Goal: Task Accomplishment & Management: Use online tool/utility

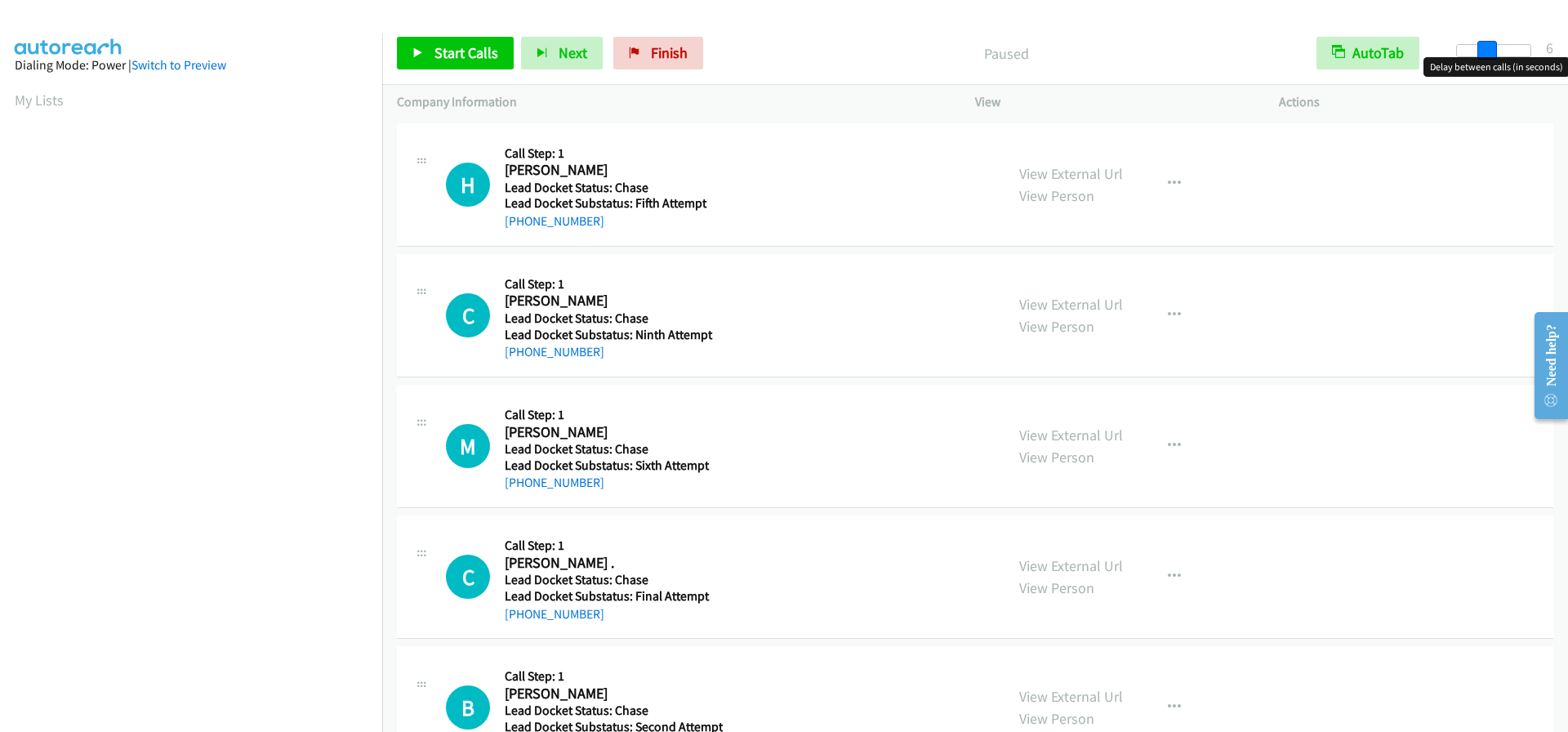
drag, startPoint x: 1457, startPoint y: 50, endPoint x: 1487, endPoint y: 49, distance: 30.0
click at [1487, 49] on span at bounding box center [1487, 50] width 19 height 19
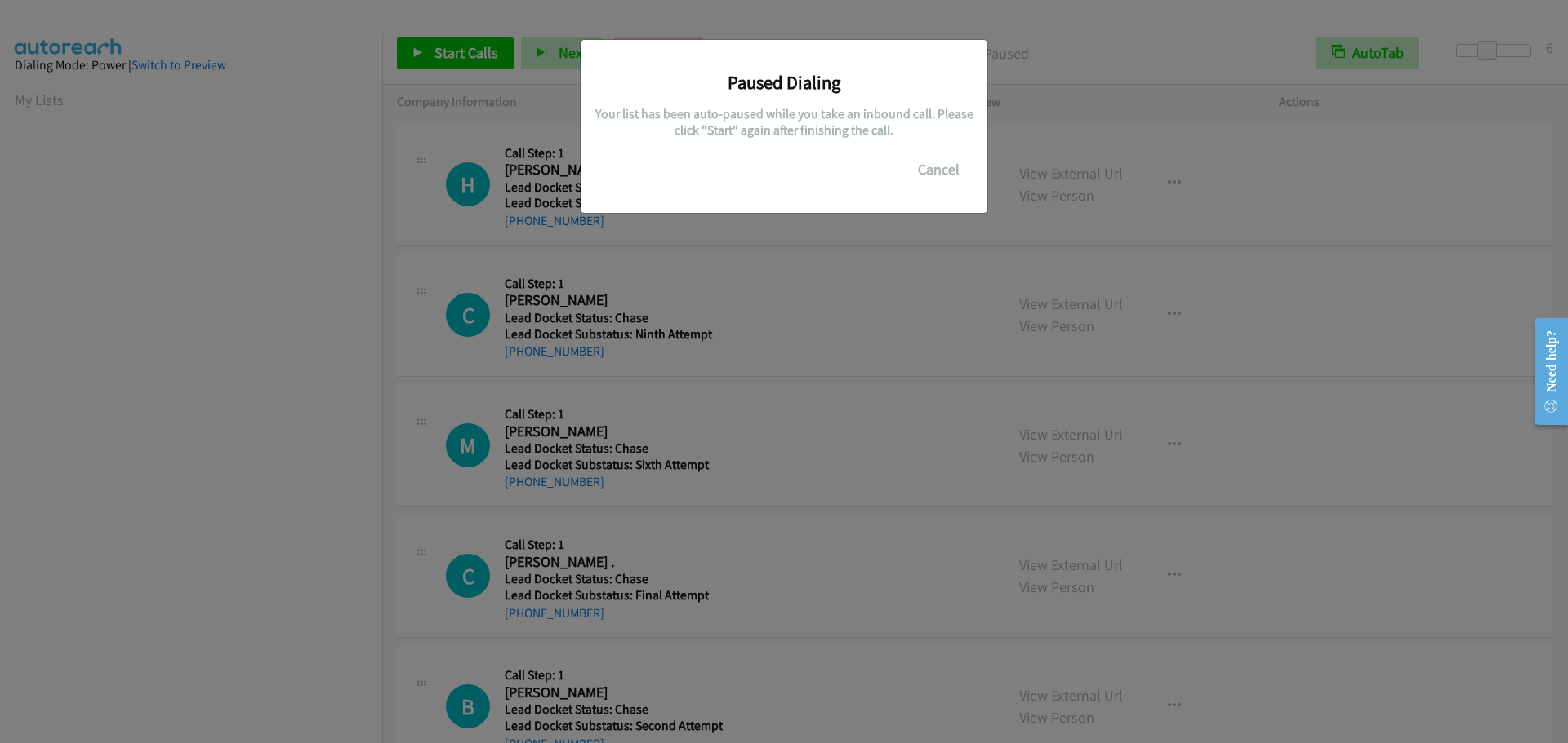
scroll to position [172, 0]
click at [925, 167] on button "Cancel" at bounding box center [938, 170] width 73 height 33
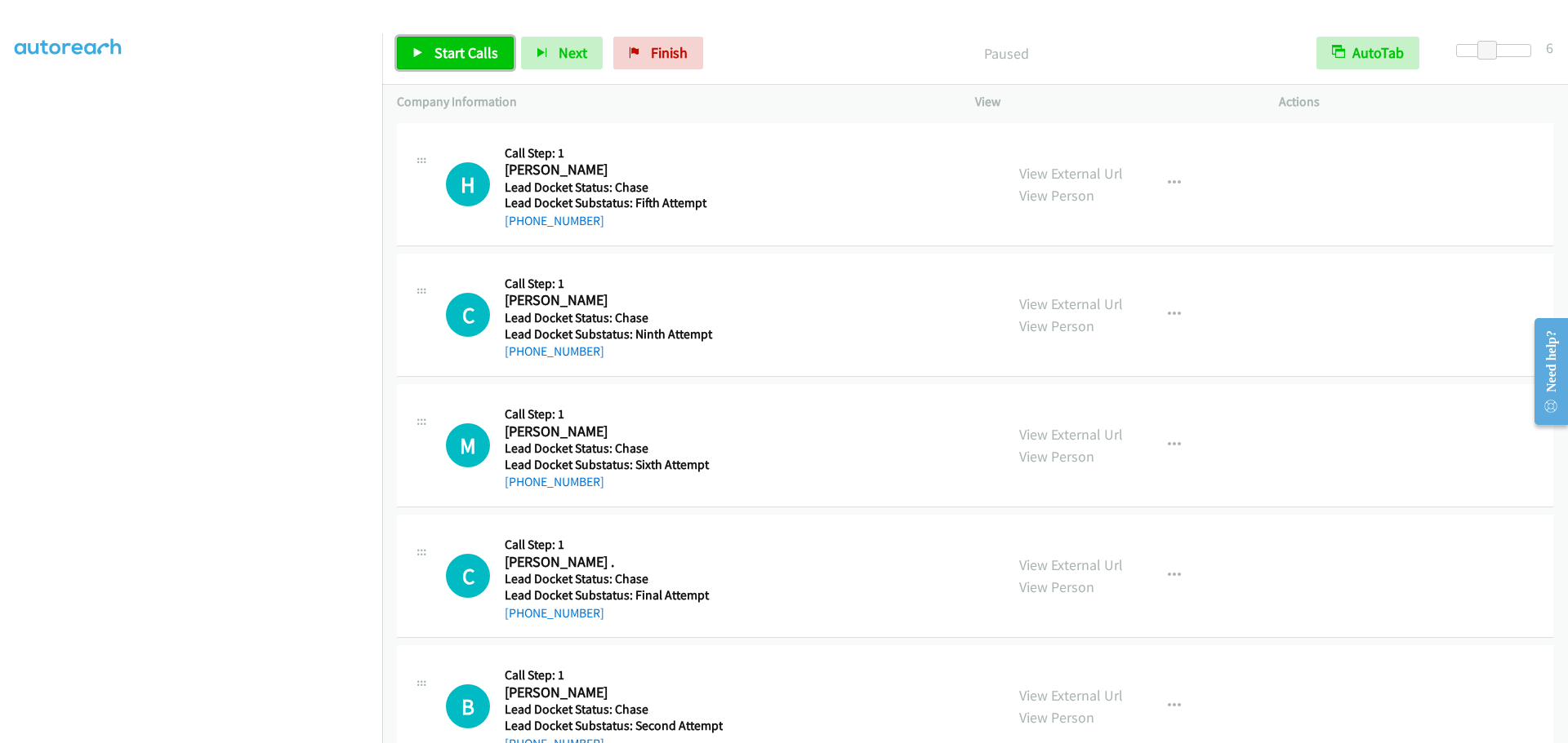
click at [470, 65] on link "Start Calls" at bounding box center [455, 53] width 116 height 33
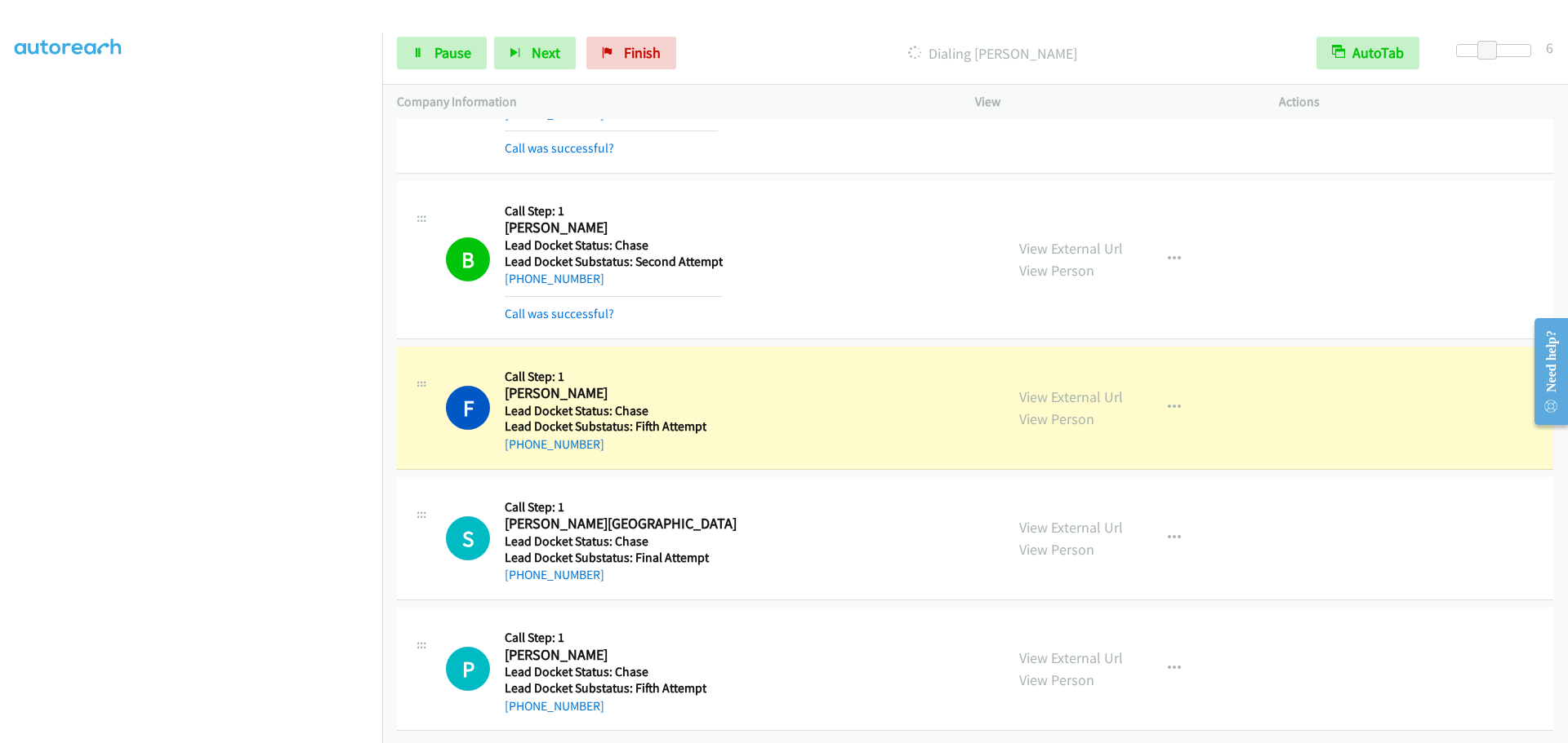
scroll to position [616, 0]
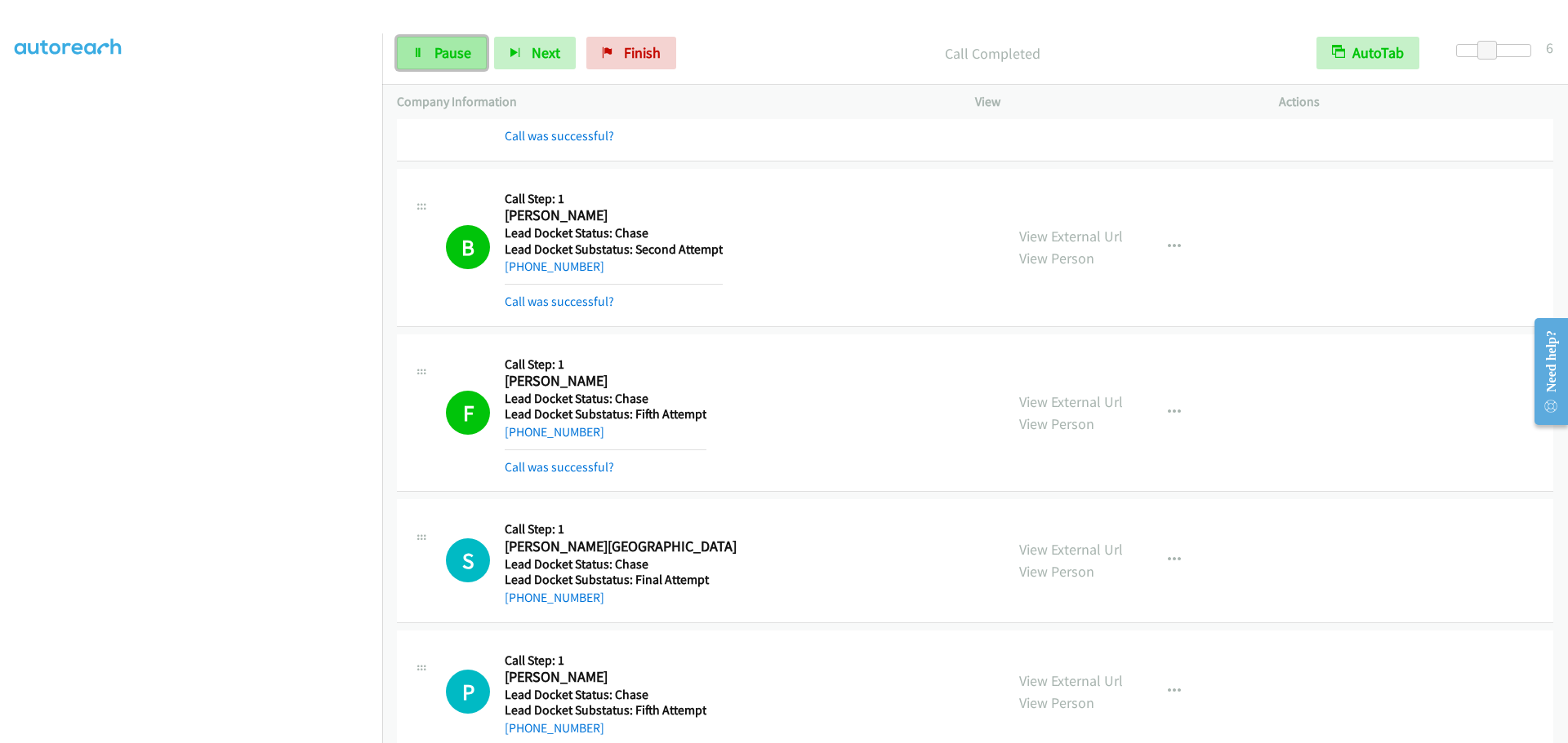
click at [425, 52] on link "Pause" at bounding box center [441, 53] width 90 height 33
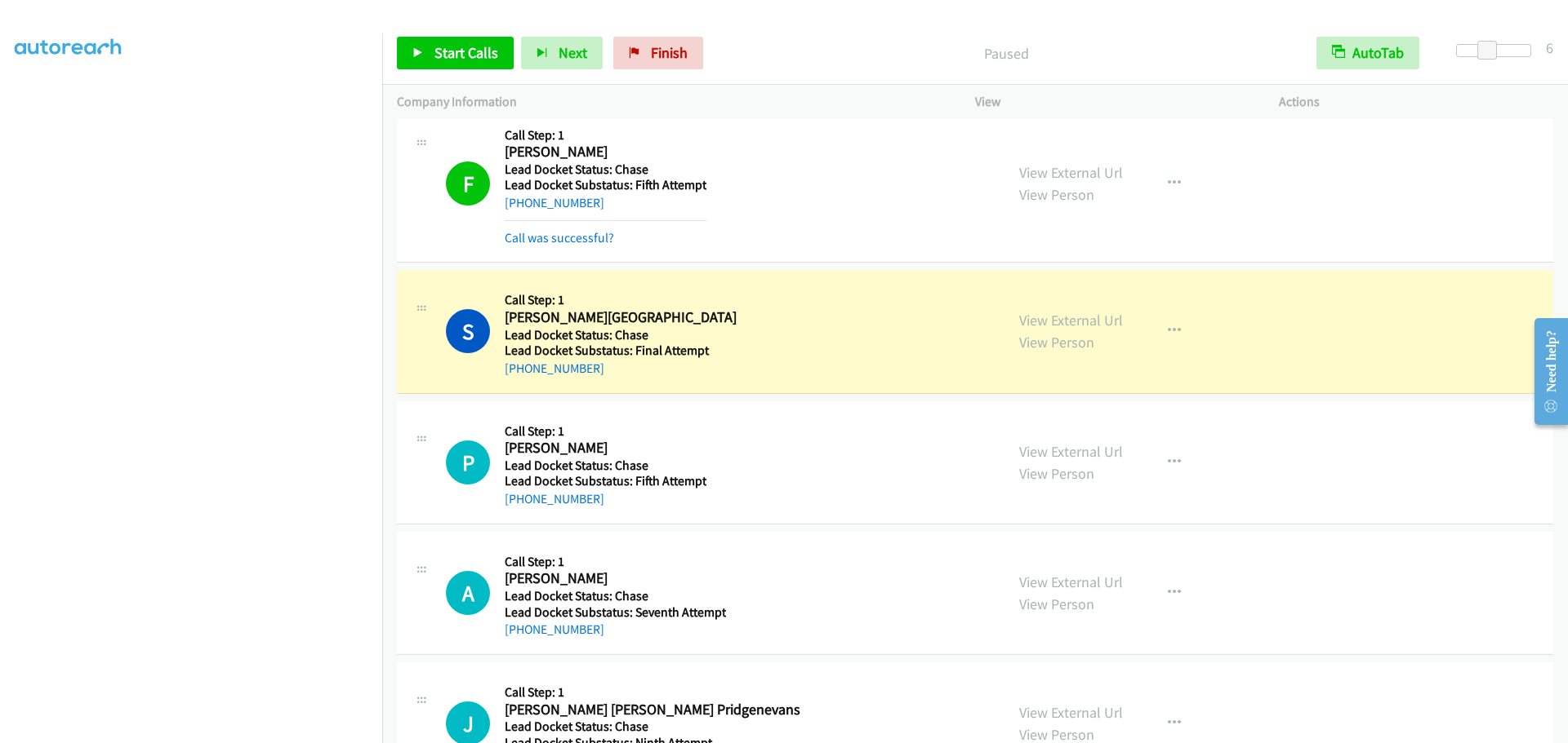
scroll to position [861, 0]
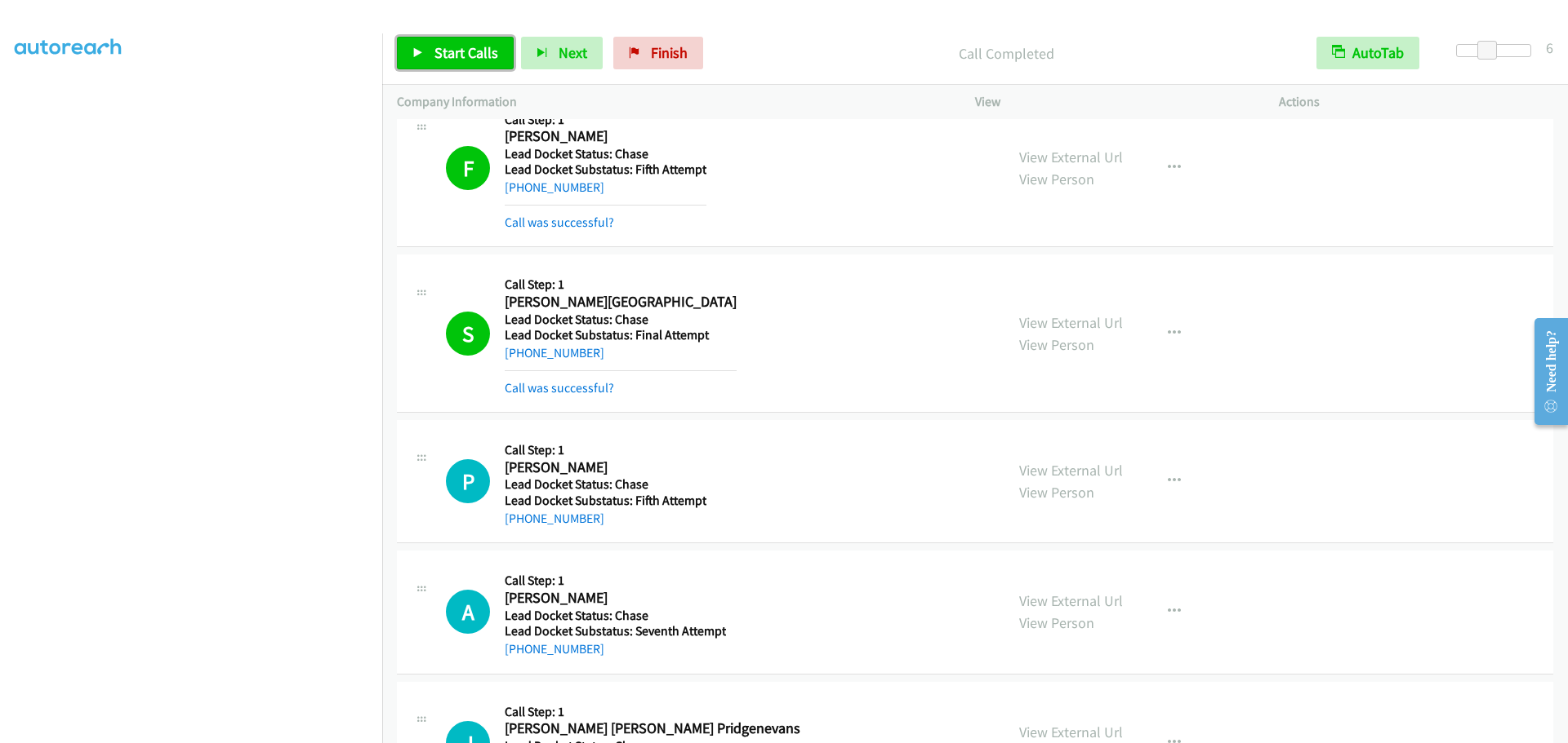
drag, startPoint x: 427, startPoint y: 57, endPoint x: 433, endPoint y: 49, distance: 10.0
click at [427, 57] on link "Start Calls" at bounding box center [455, 53] width 116 height 33
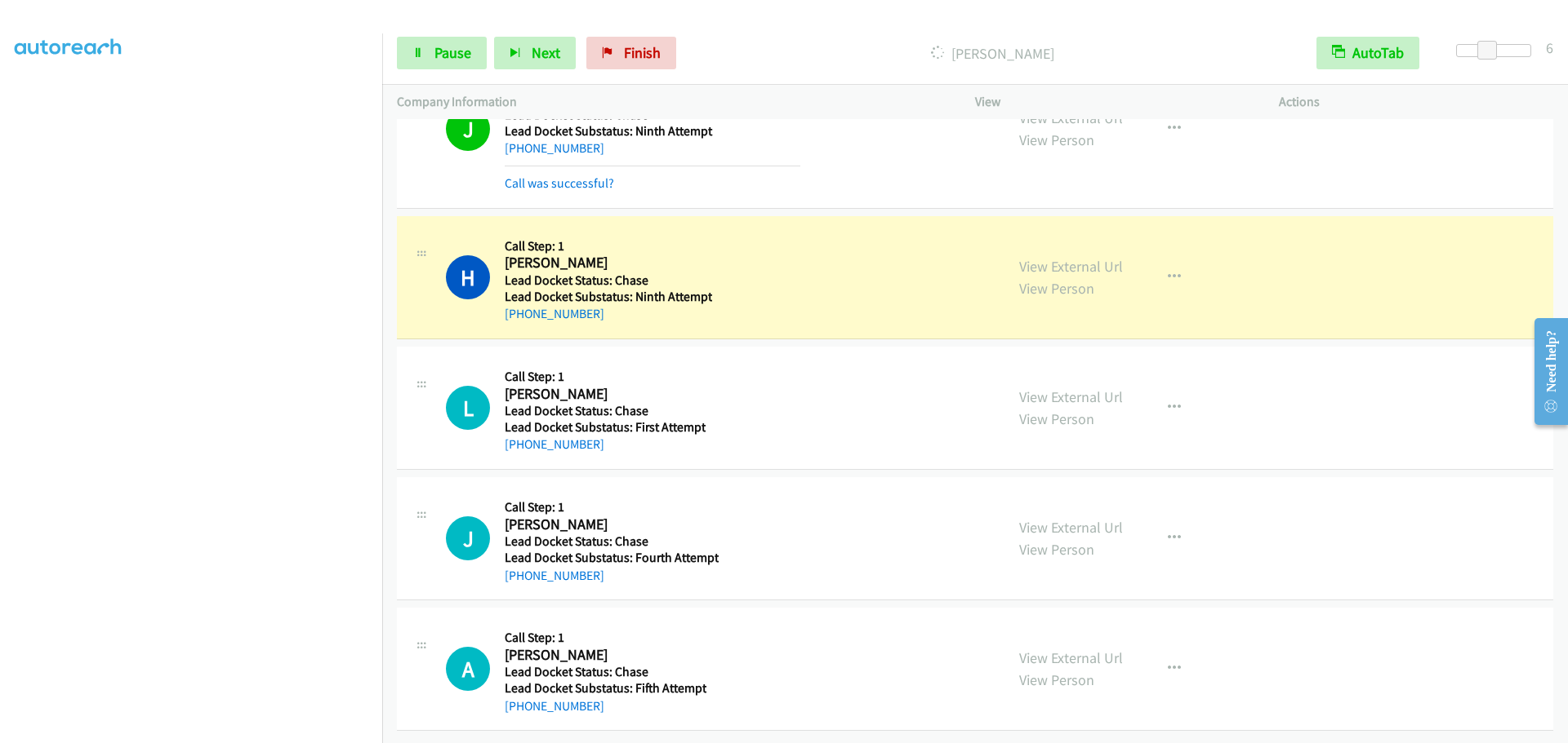
scroll to position [1574, 0]
click at [467, 46] on span "Pause" at bounding box center [453, 52] width 37 height 18
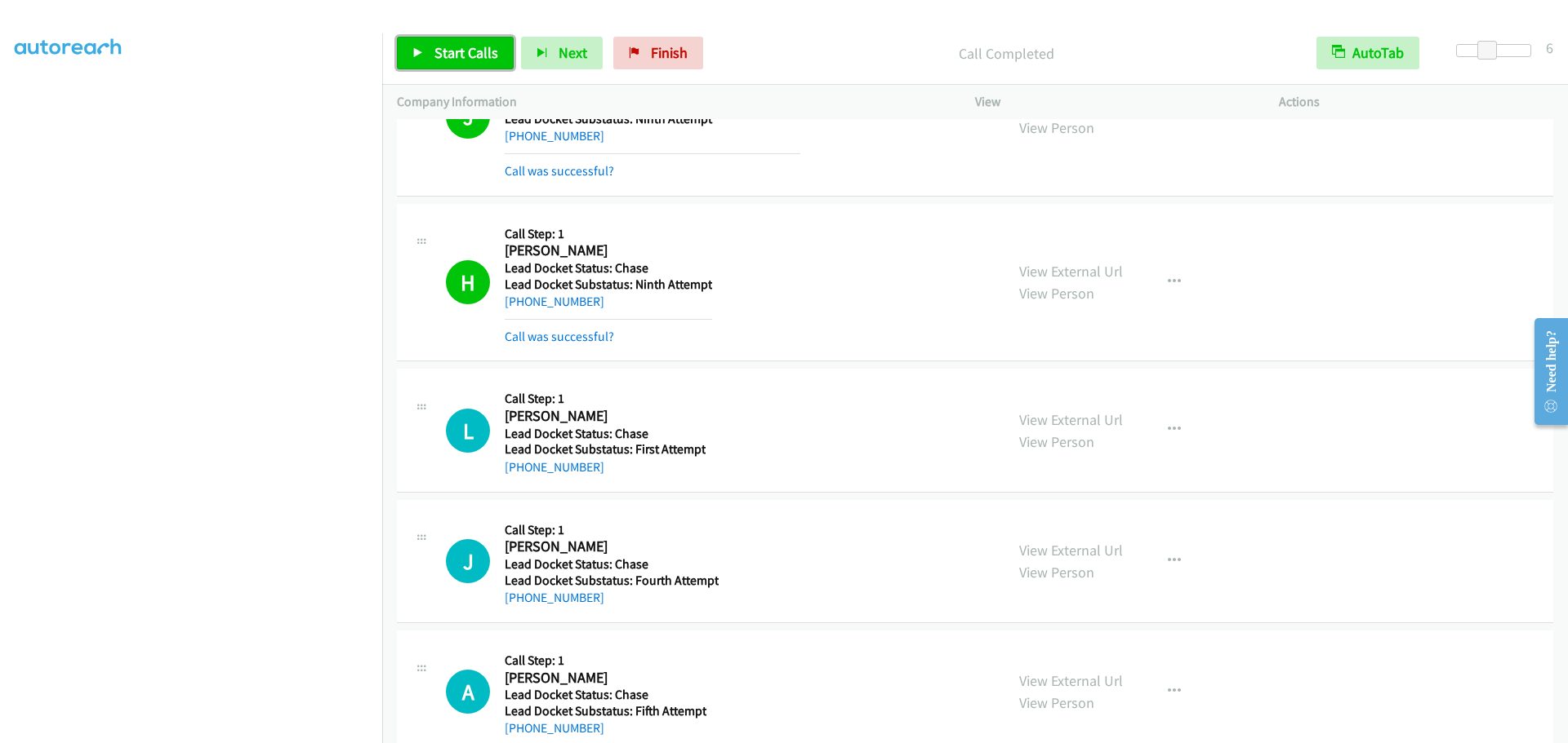
click at [485, 49] on span "Start Calls" at bounding box center [466, 52] width 64 height 18
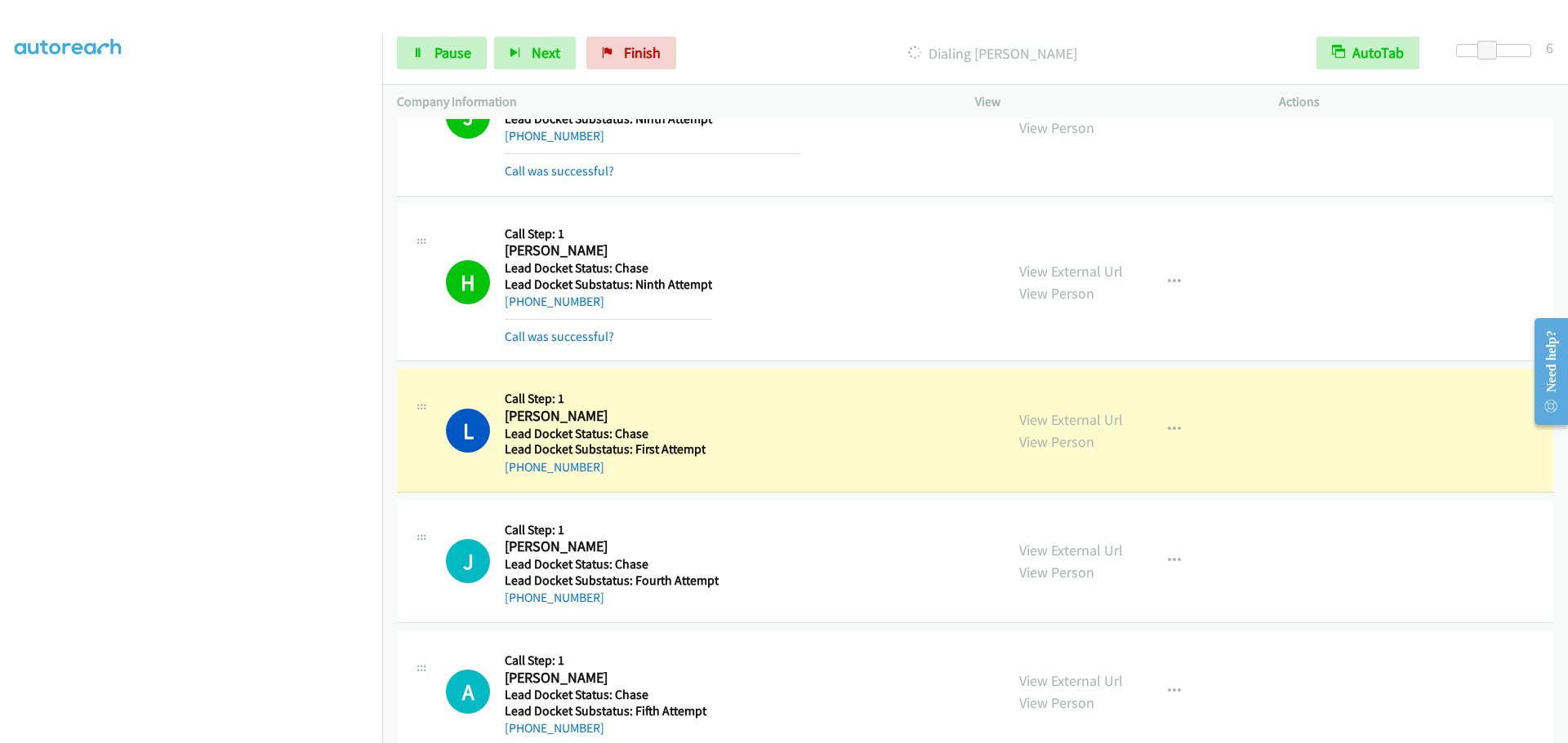
scroll to position [1609, 0]
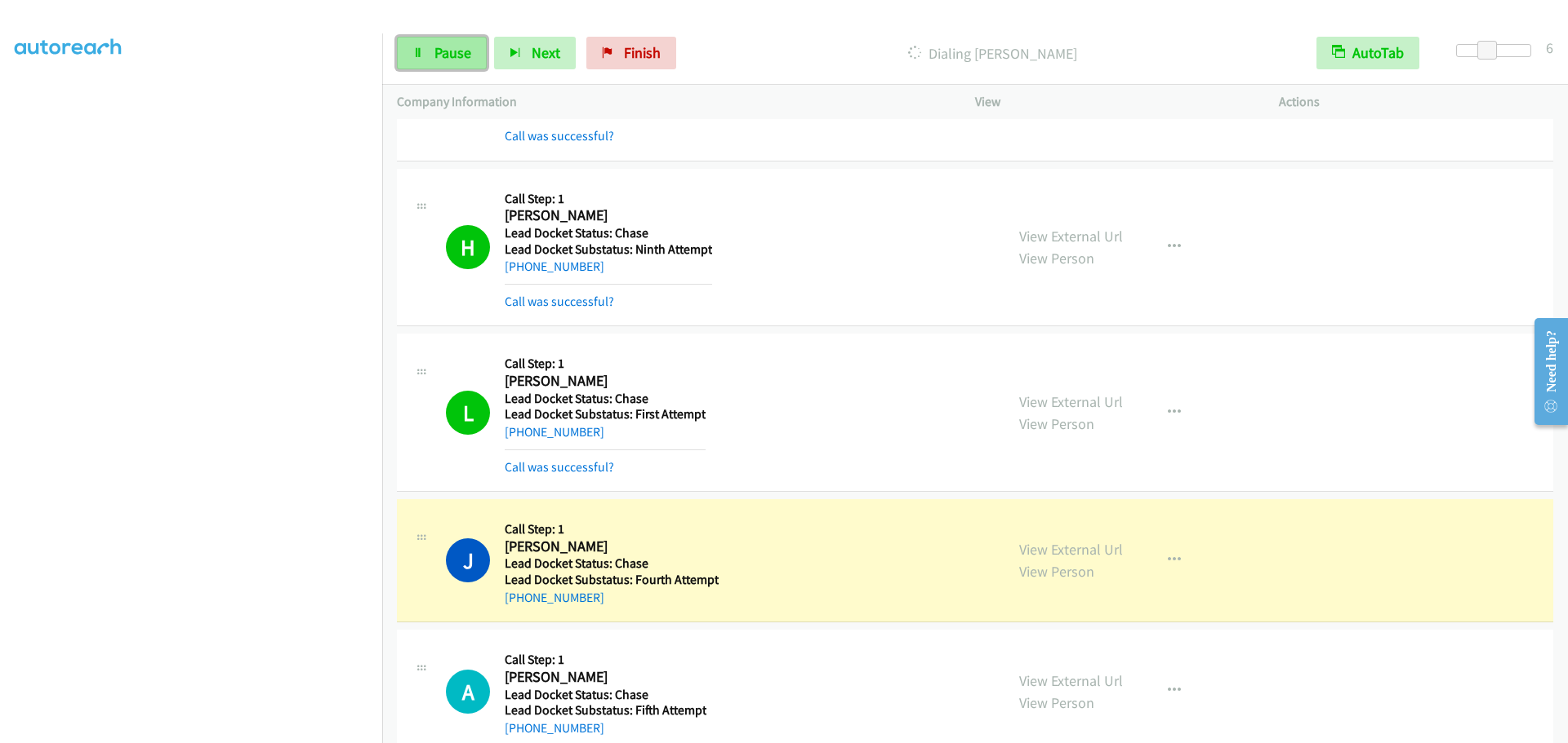
click at [421, 58] on icon at bounding box center [418, 54] width 12 height 12
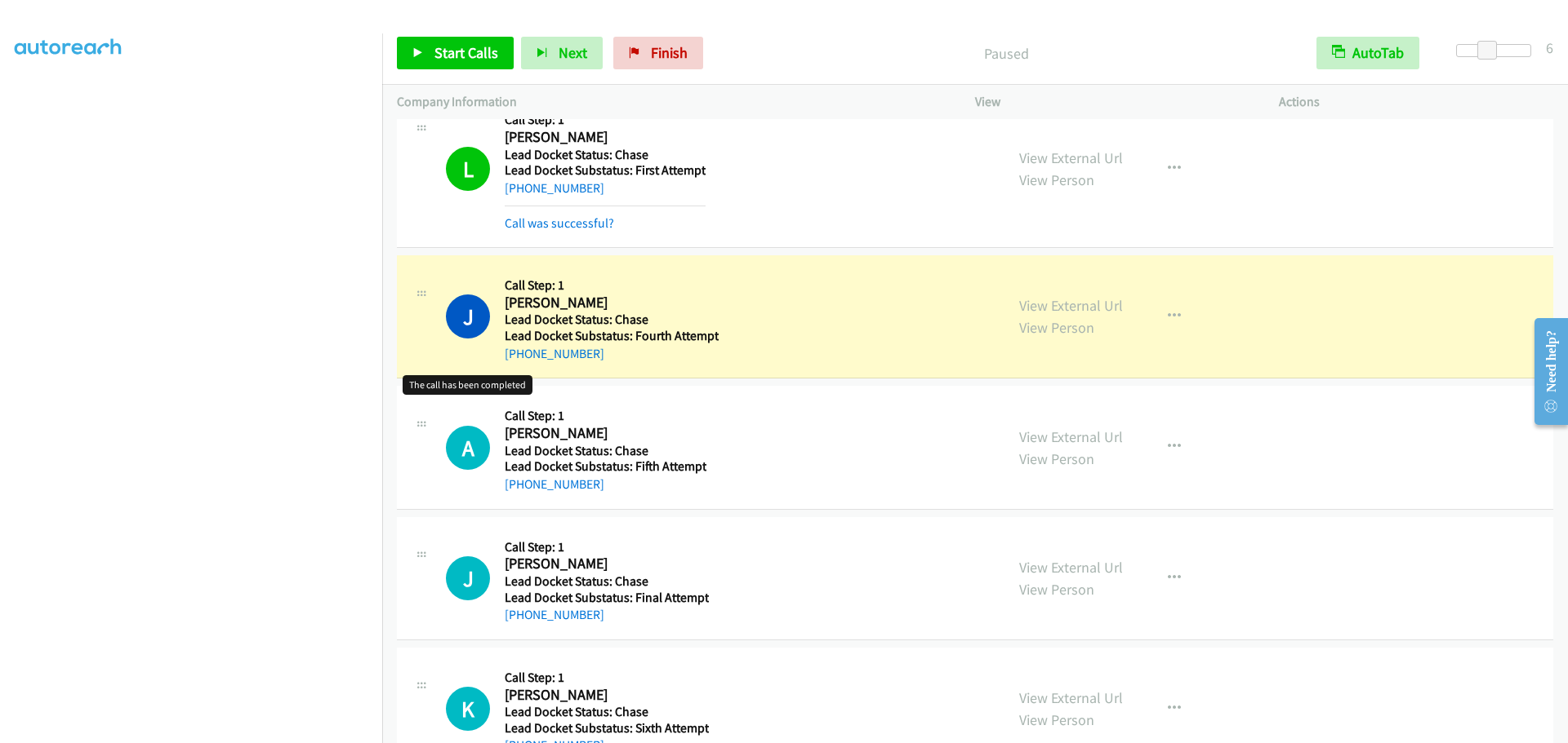
scroll to position [1854, 0]
click at [442, 46] on span "Start Calls" at bounding box center [466, 52] width 64 height 18
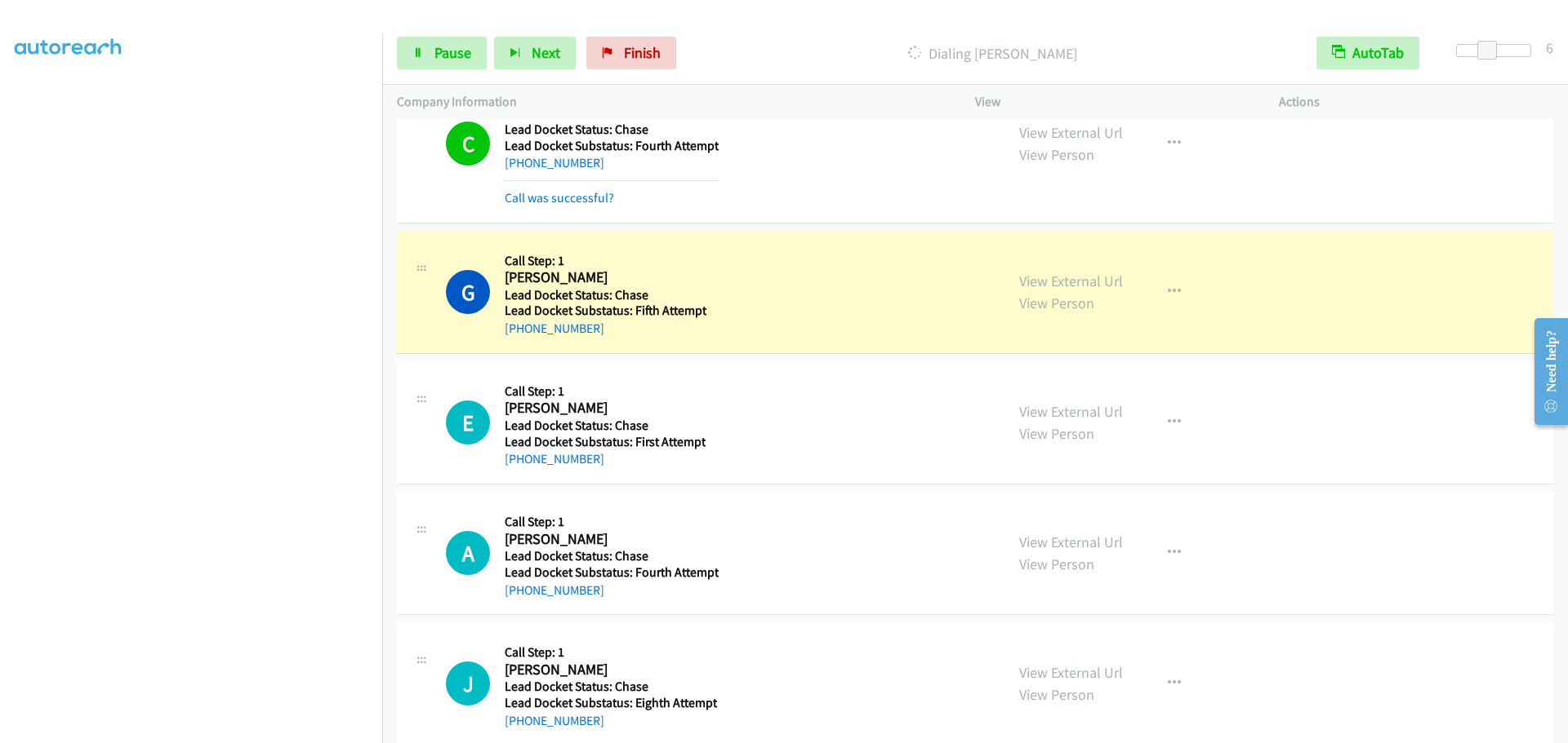
scroll to position [3425, 0]
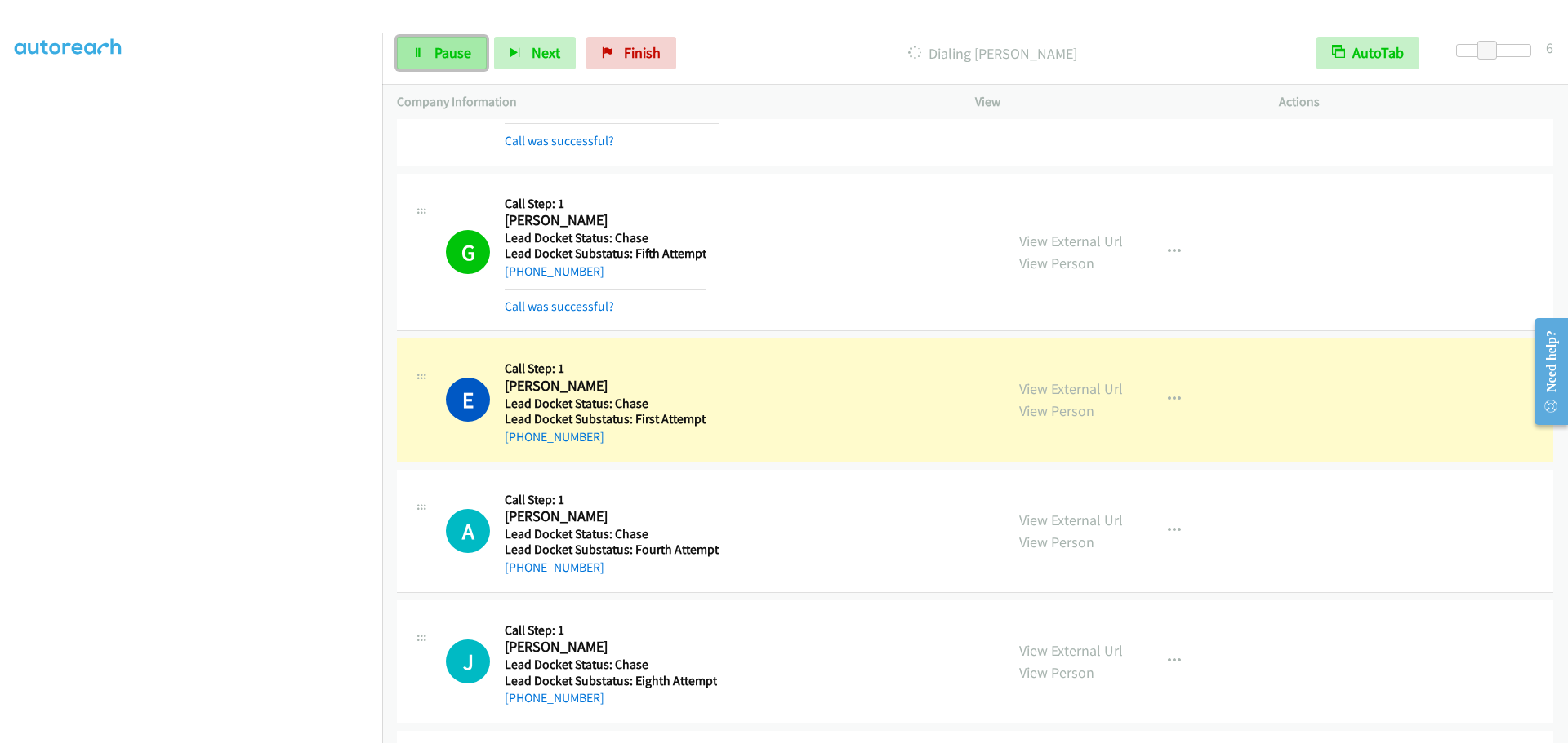
click at [445, 59] on span "Pause" at bounding box center [453, 52] width 37 height 18
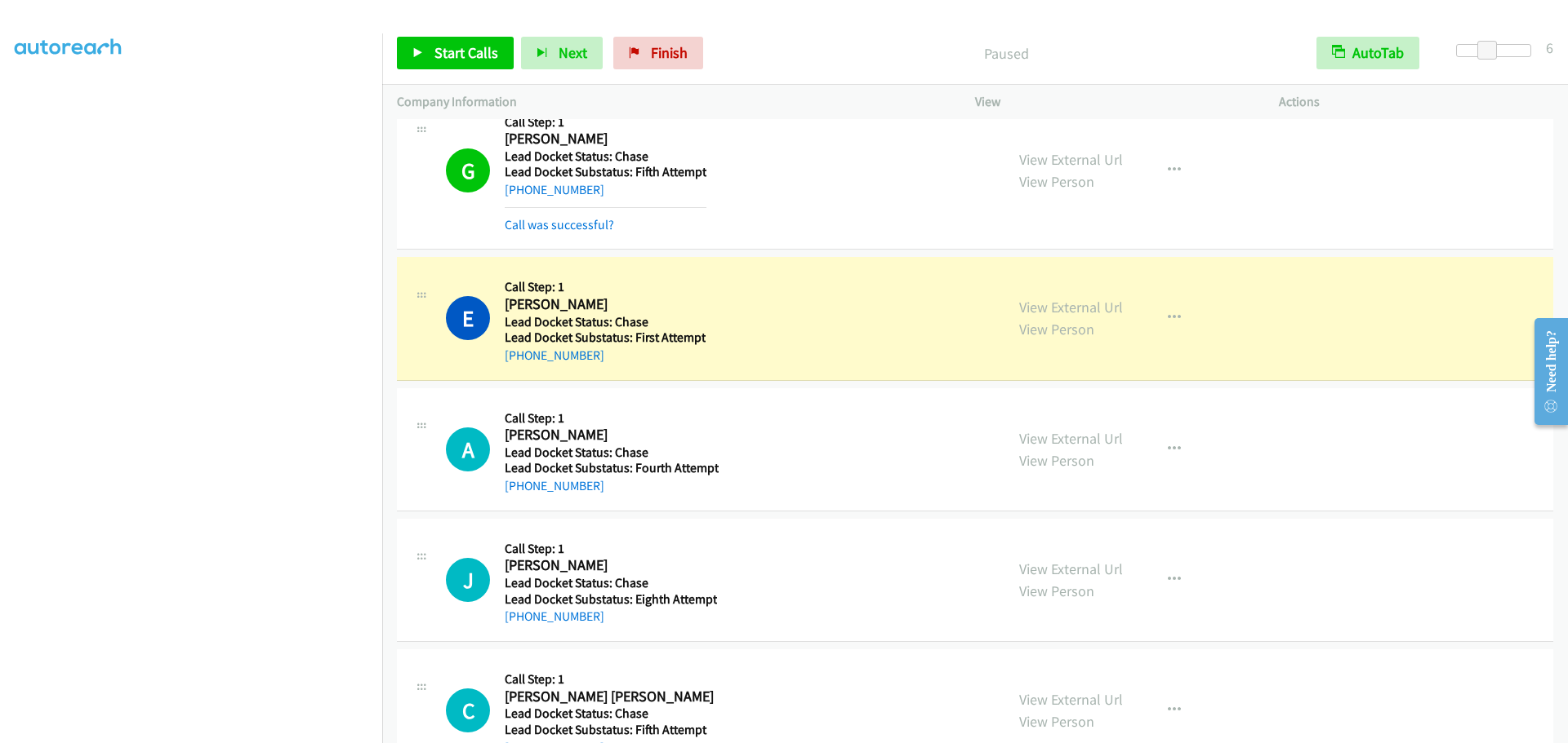
scroll to position [0, 0]
click at [42, 99] on link "My Lists" at bounding box center [39, 100] width 49 height 18
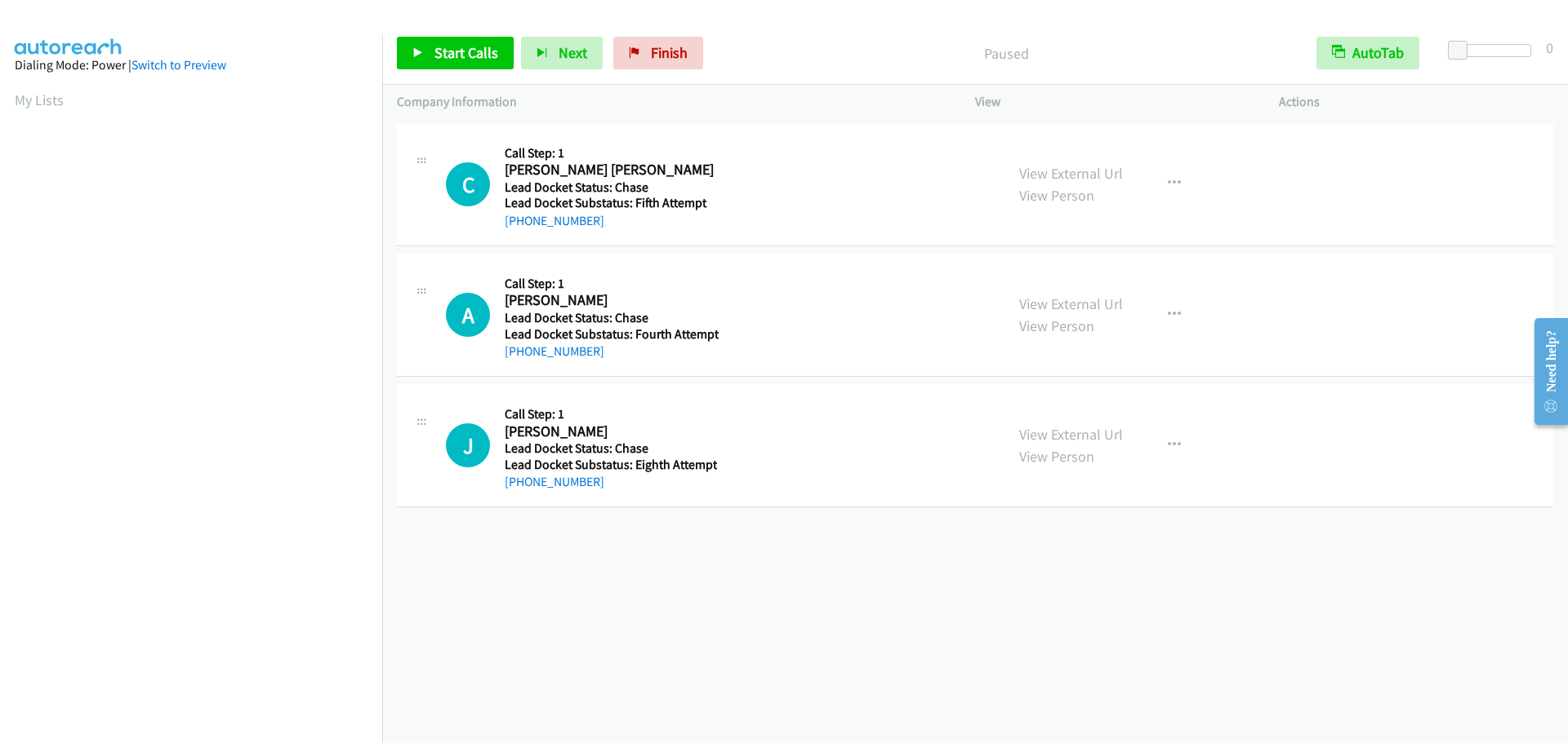
scroll to position [171, 0]
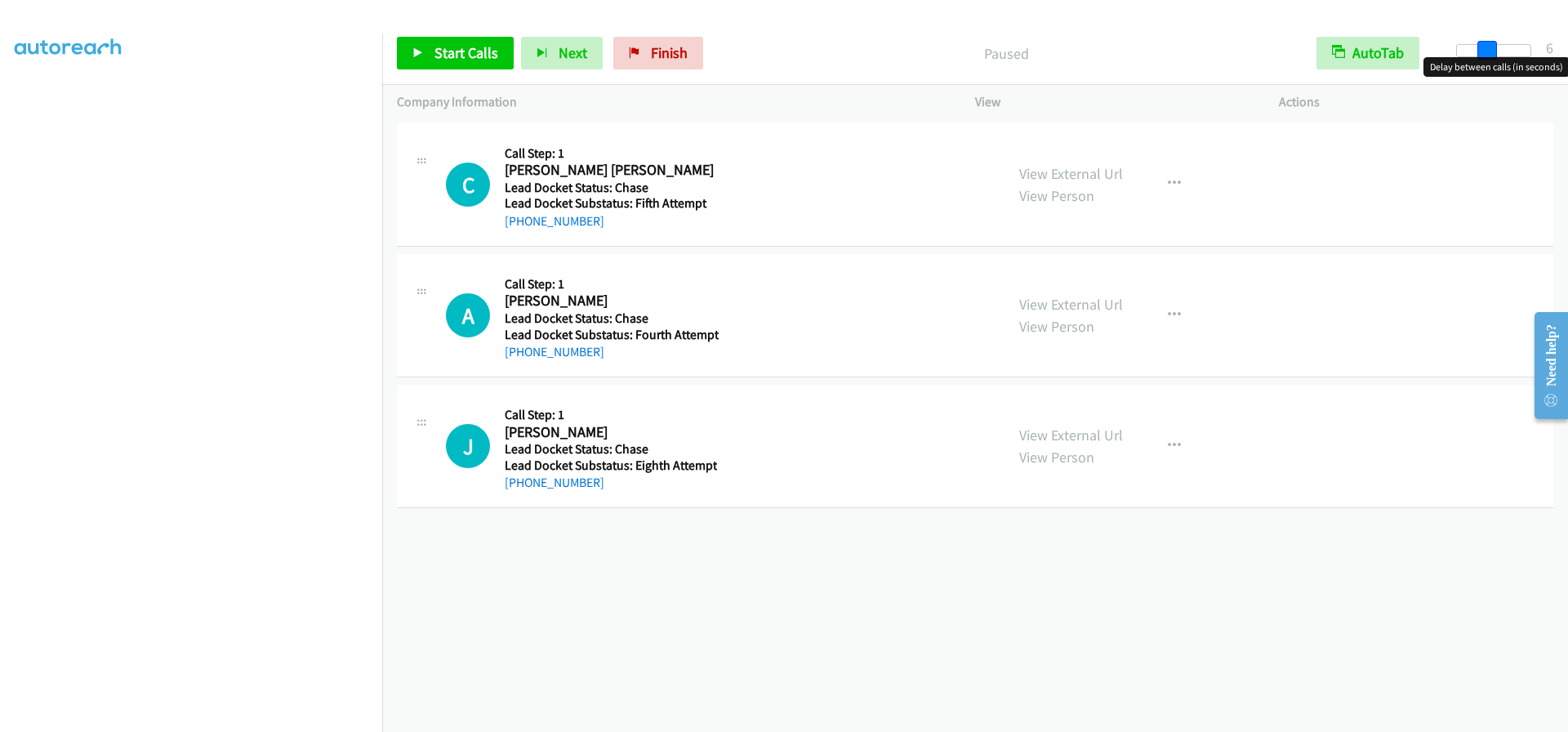
drag, startPoint x: 1454, startPoint y: 50, endPoint x: 1483, endPoint y: 52, distance: 29.1
click at [1483, 52] on span at bounding box center [1487, 50] width 19 height 19
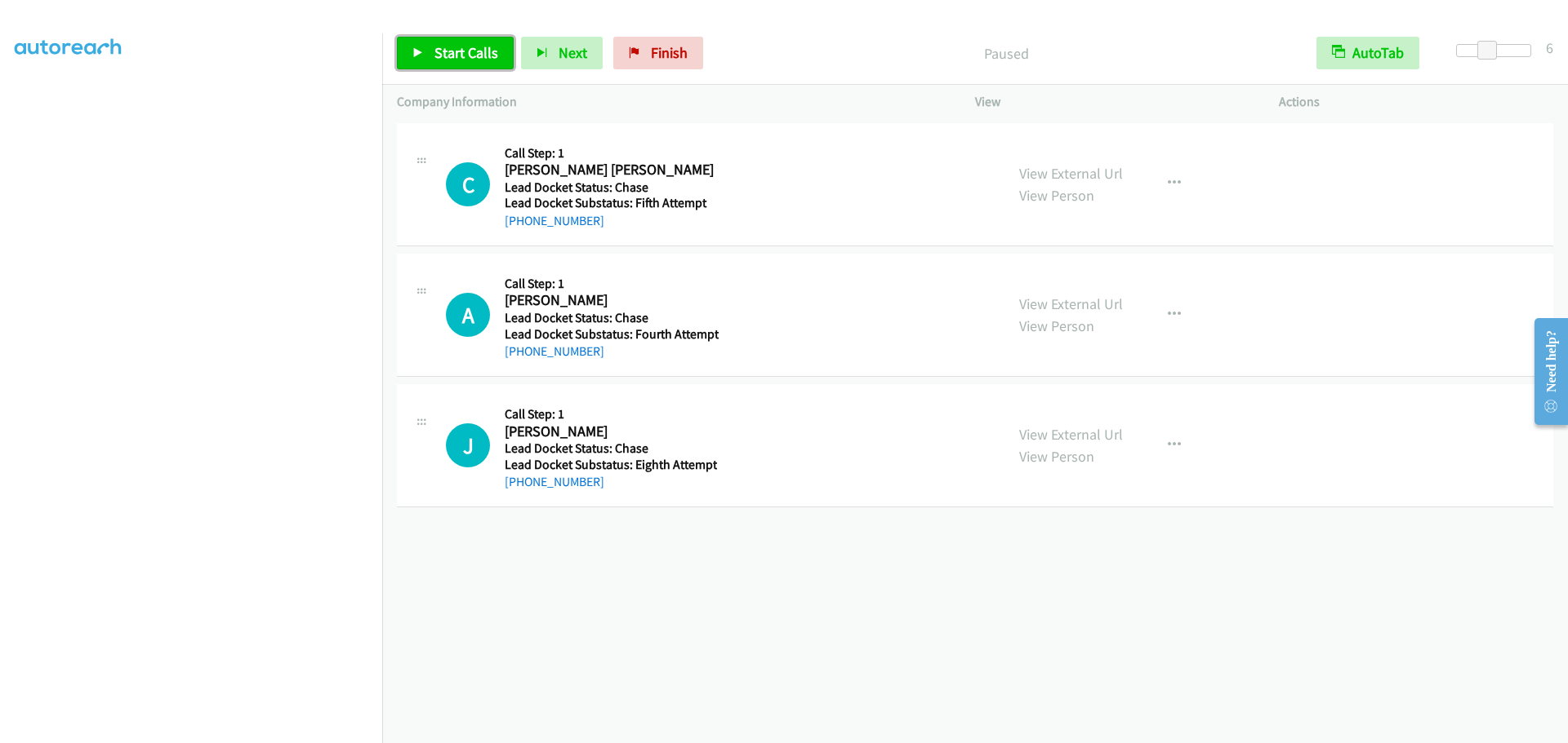
click at [479, 45] on span "Start Calls" at bounding box center [466, 52] width 64 height 18
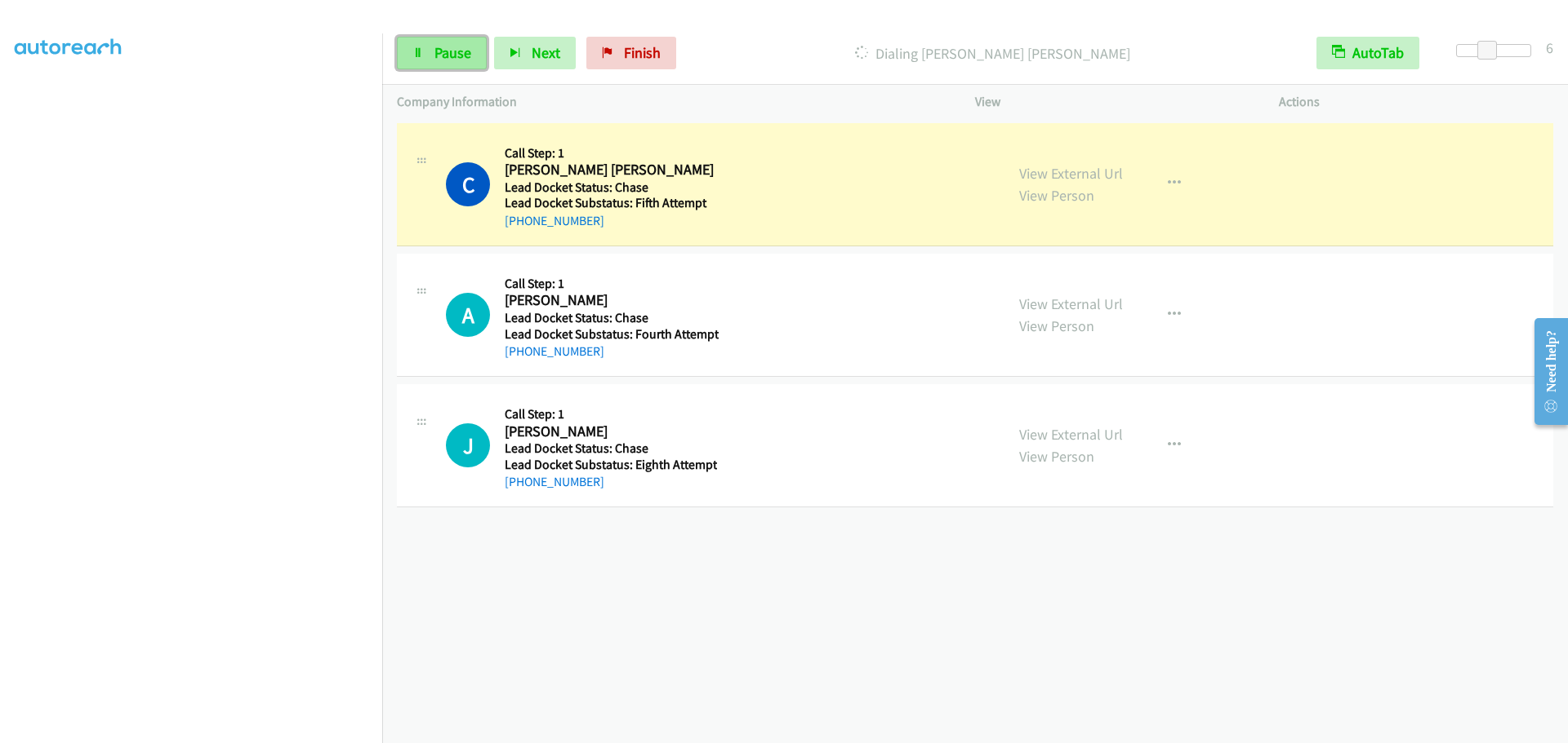
click at [432, 51] on link "Pause" at bounding box center [441, 53] width 90 height 33
click at [449, 51] on span "Start Calls" at bounding box center [466, 52] width 64 height 18
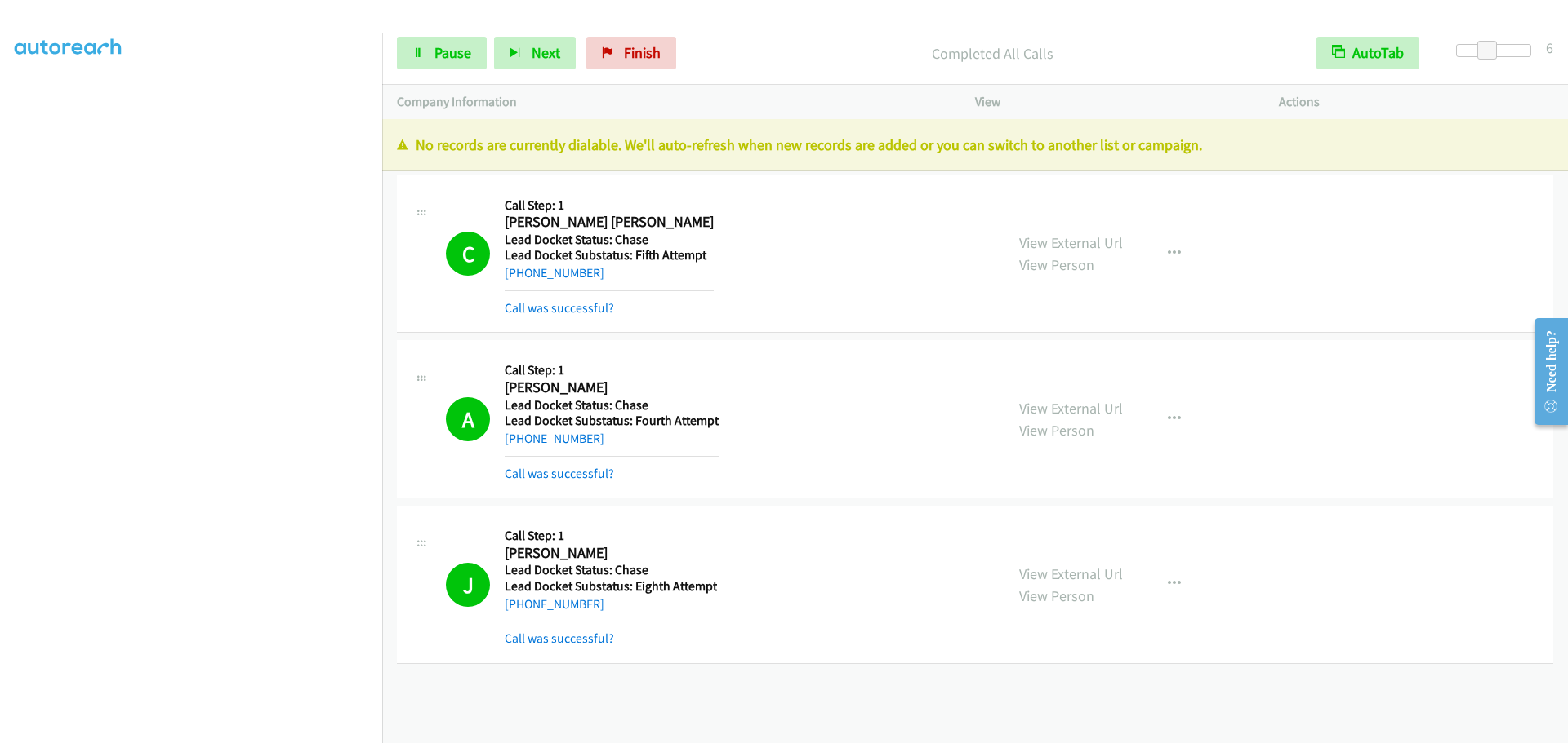
scroll to position [0, 0]
click at [34, 98] on link "My Lists" at bounding box center [39, 100] width 49 height 18
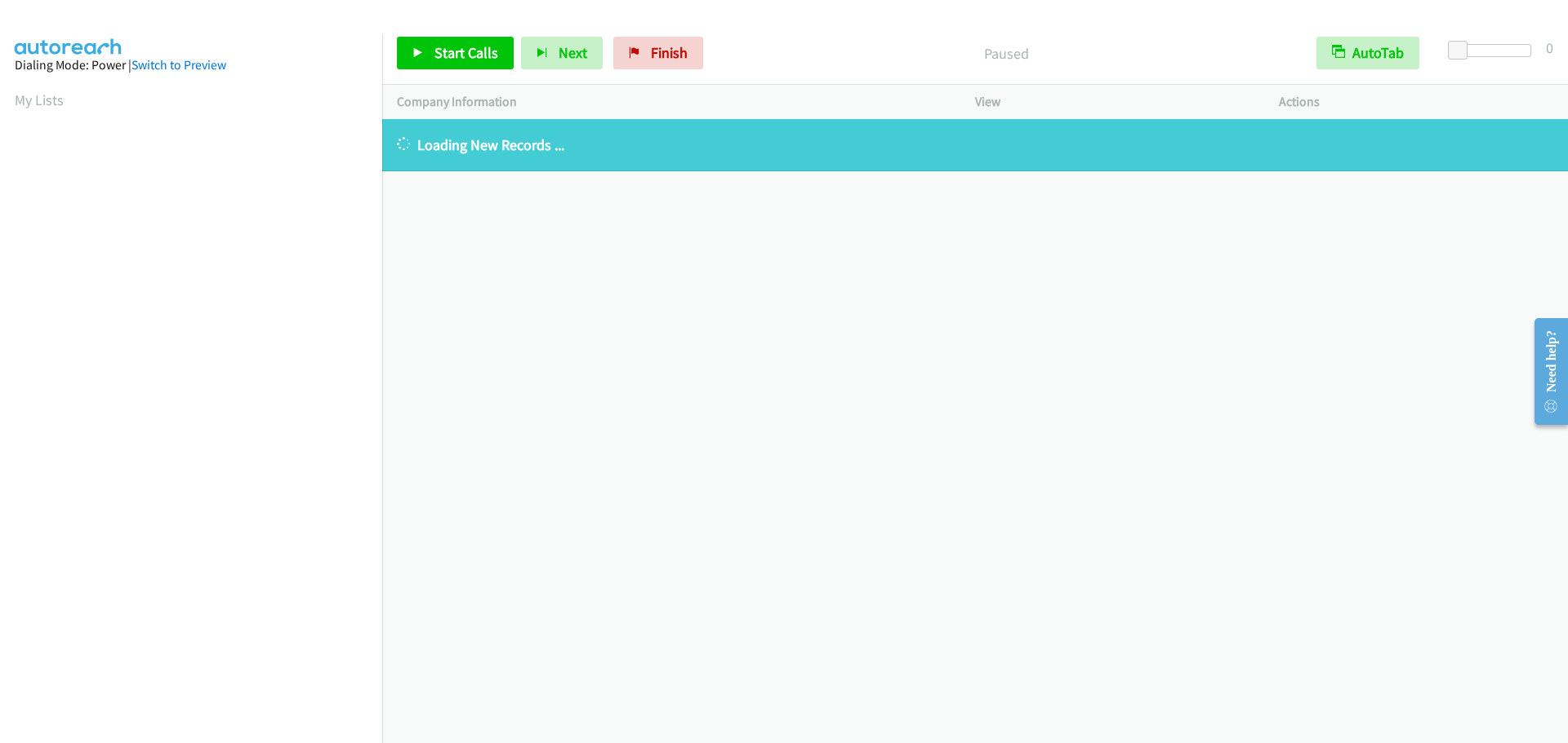
scroll to position [172, 0]
